Goal: Task Accomplishment & Management: Use online tool/utility

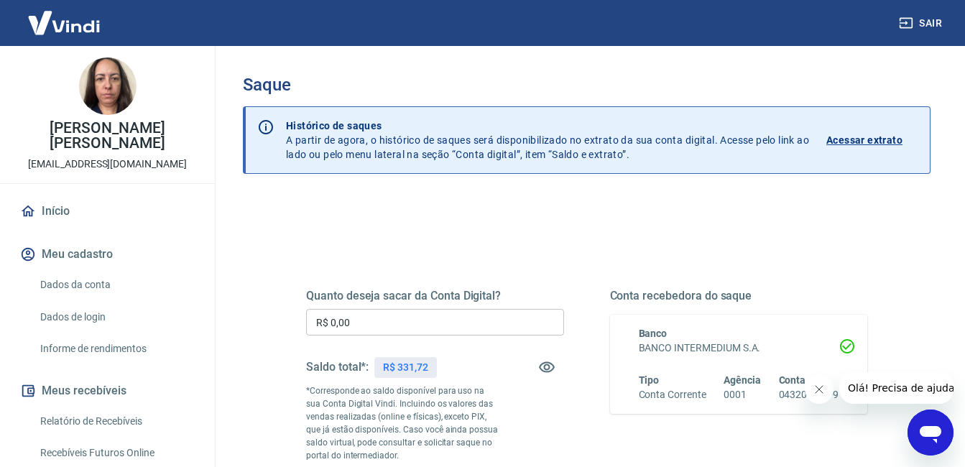
click at [409, 317] on input "R$ 0,00" at bounding box center [435, 322] width 258 height 27
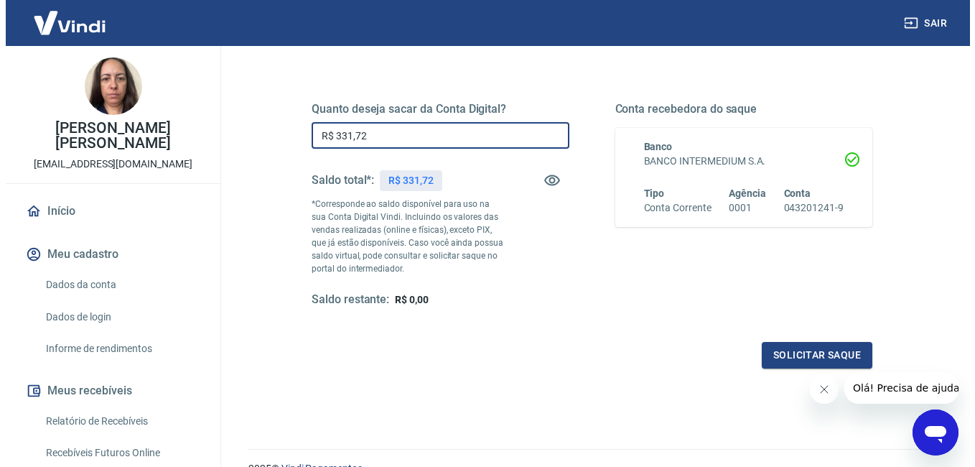
scroll to position [185, 0]
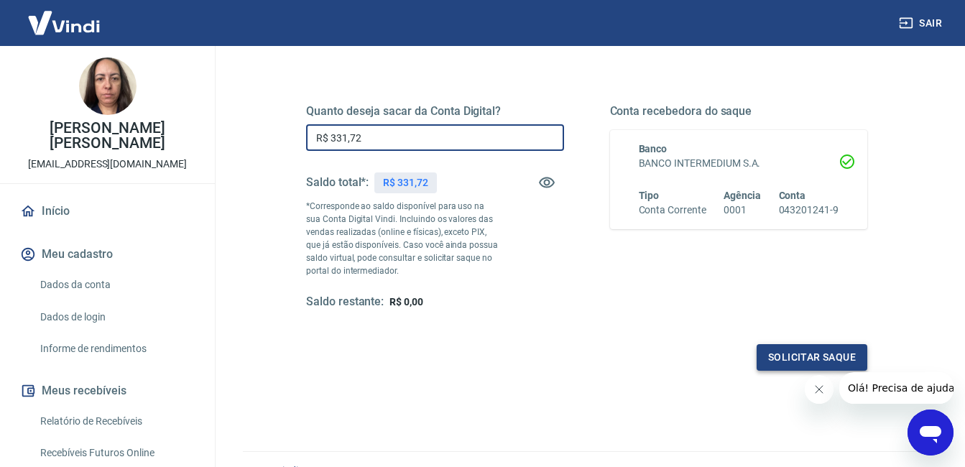
type input "R$ 331,72"
click at [809, 351] on button "Solicitar saque" at bounding box center [811, 357] width 111 height 27
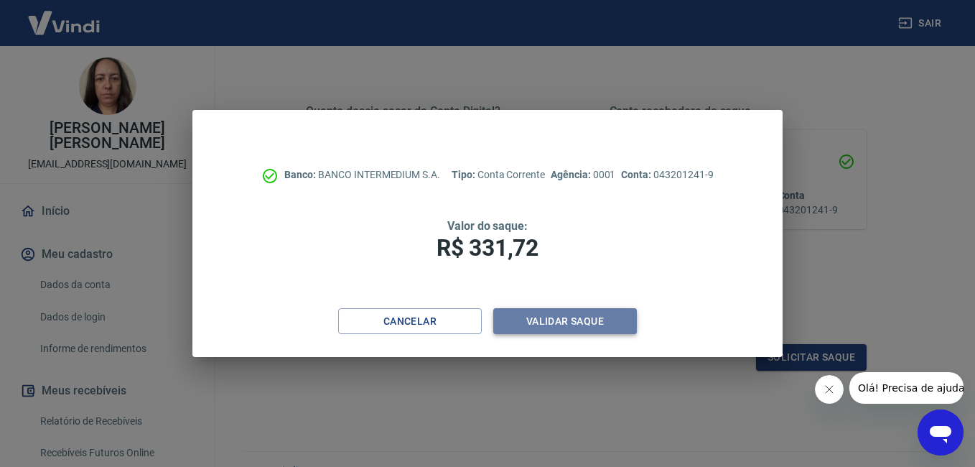
click at [590, 315] on button "Validar saque" at bounding box center [565, 321] width 144 height 27
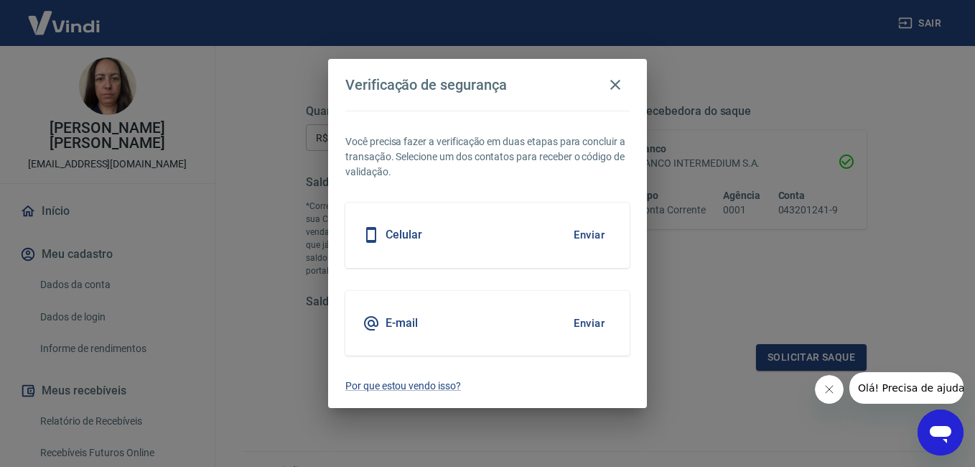
click at [602, 234] on button "Enviar" at bounding box center [589, 235] width 47 height 30
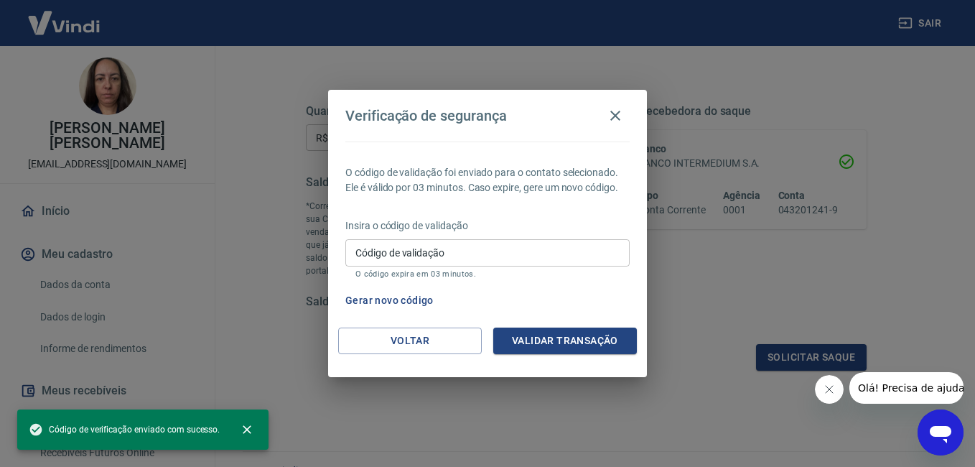
click at [599, 233] on div "Insira o código de validação Código de validação Código de validação O código e…" at bounding box center [487, 249] width 284 height 62
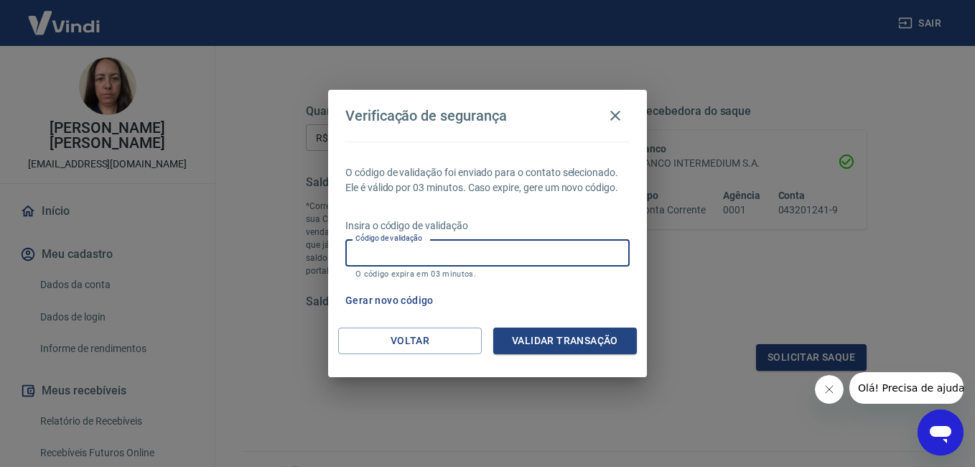
drag, startPoint x: 433, startPoint y: 247, endPoint x: 400, endPoint y: 247, distance: 33.0
click at [432, 247] on input "Código de validação" at bounding box center [487, 252] width 284 height 27
click at [399, 246] on input "Código de validação" at bounding box center [487, 252] width 284 height 27
type input "673143"
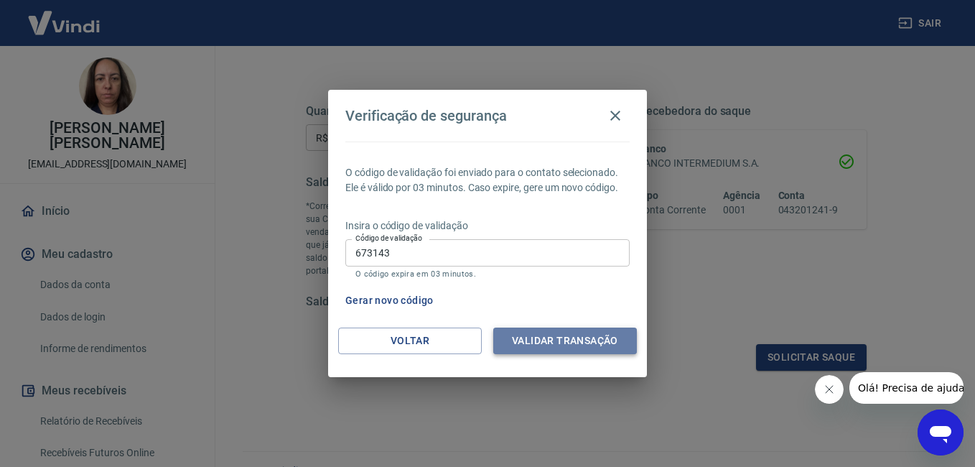
click at [560, 345] on button "Validar transação" at bounding box center [565, 341] width 144 height 27
